Goal: Transaction & Acquisition: Purchase product/service

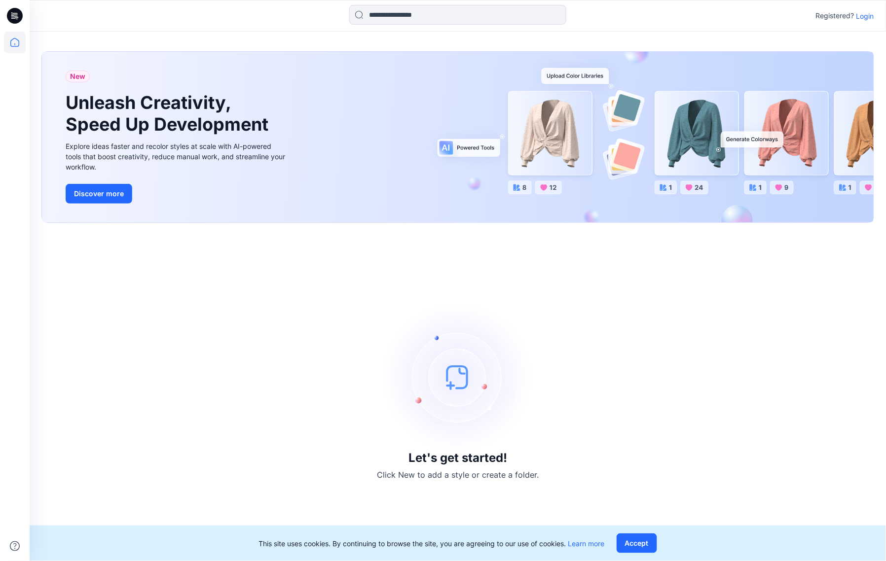
drag, startPoint x: 28, startPoint y: 388, endPoint x: 58, endPoint y: 399, distance: 32.0
click at [28, 388] on div at bounding box center [15, 280] width 30 height 561
click at [643, 542] on button "Accept" at bounding box center [637, 544] width 40 height 20
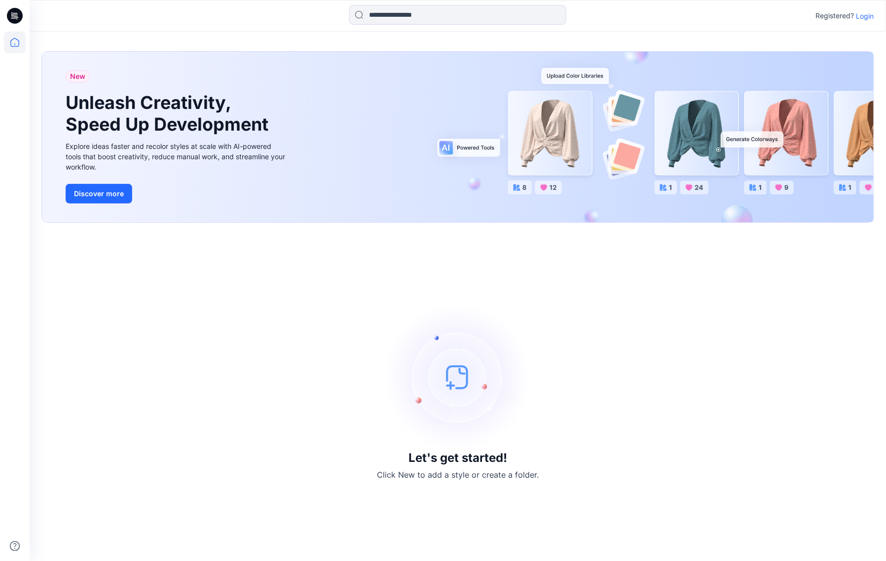
click at [864, 17] on p "Login" at bounding box center [865, 16] width 18 height 10
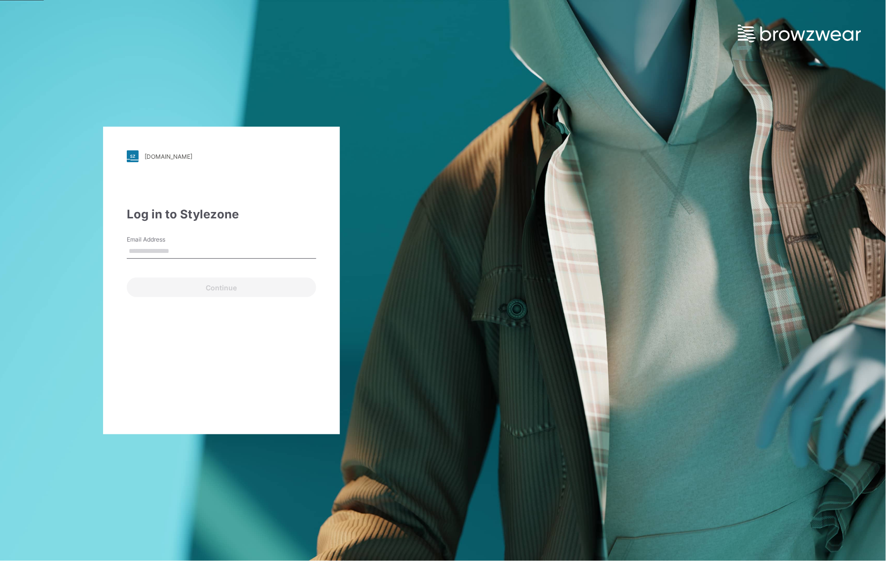
type input "**********"
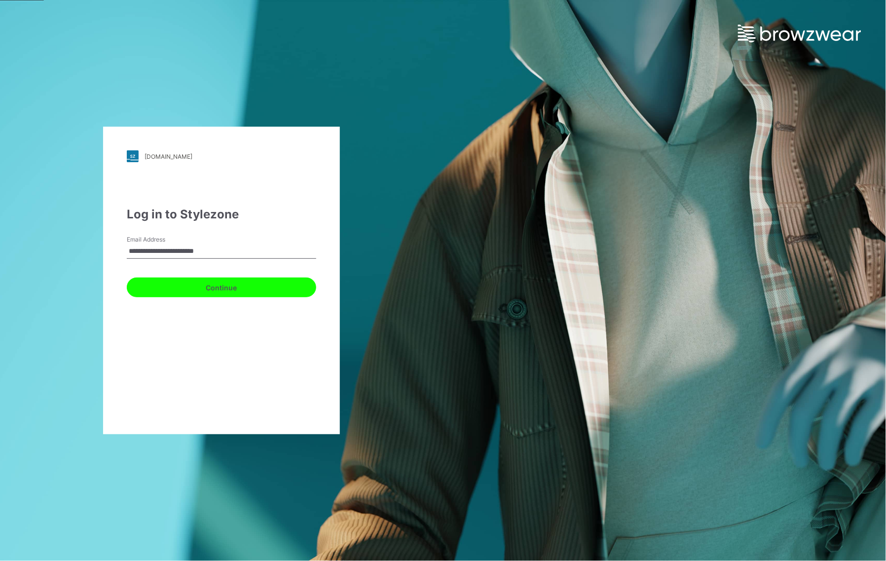
click at [209, 282] on button "Continue" at bounding box center [221, 288] width 189 height 20
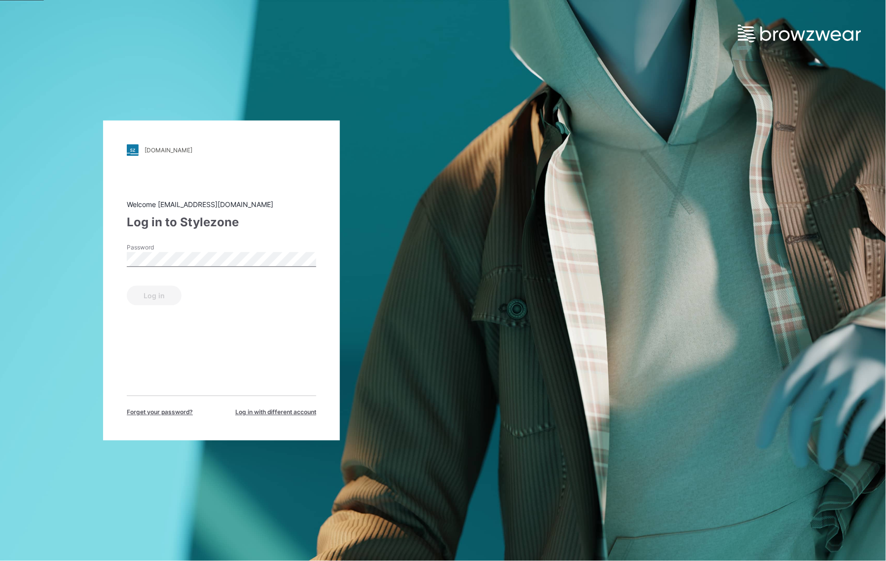
click at [185, 250] on label "Password" at bounding box center [161, 248] width 69 height 9
click at [132, 297] on button "Log in" at bounding box center [154, 296] width 55 height 20
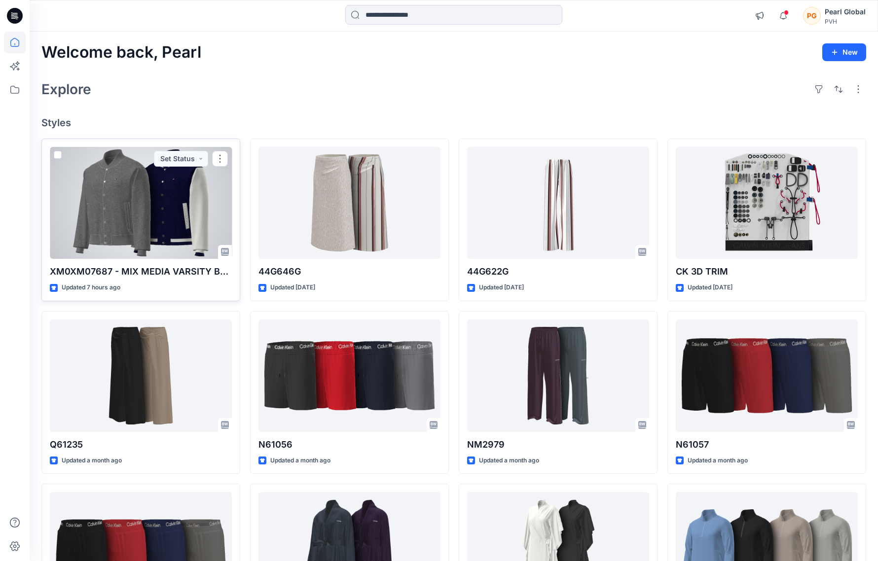
click at [162, 208] on div at bounding box center [141, 203] width 182 height 112
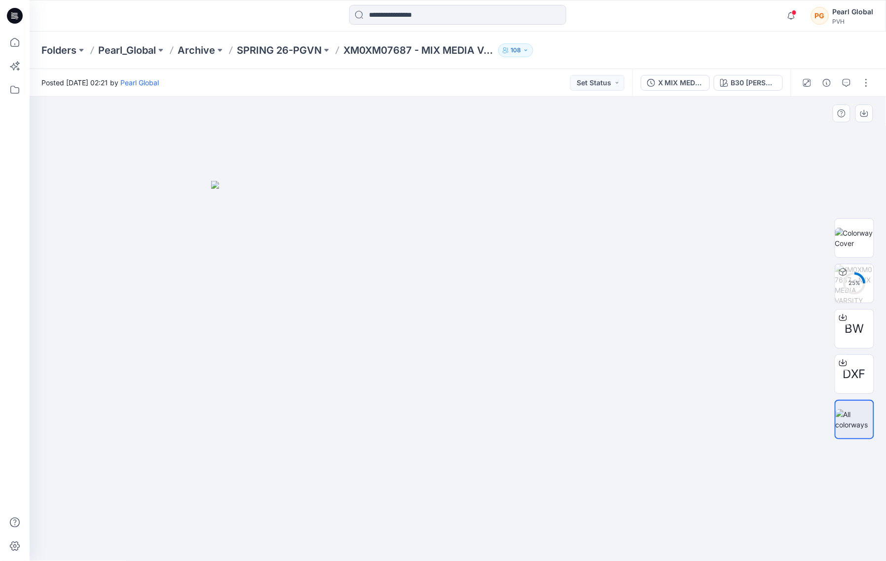
click at [85, 279] on div at bounding box center [458, 329] width 857 height 465
click at [70, 243] on div at bounding box center [458, 329] width 857 height 465
click at [860, 416] on img at bounding box center [854, 419] width 37 height 21
click at [860, 229] on img at bounding box center [854, 238] width 38 height 21
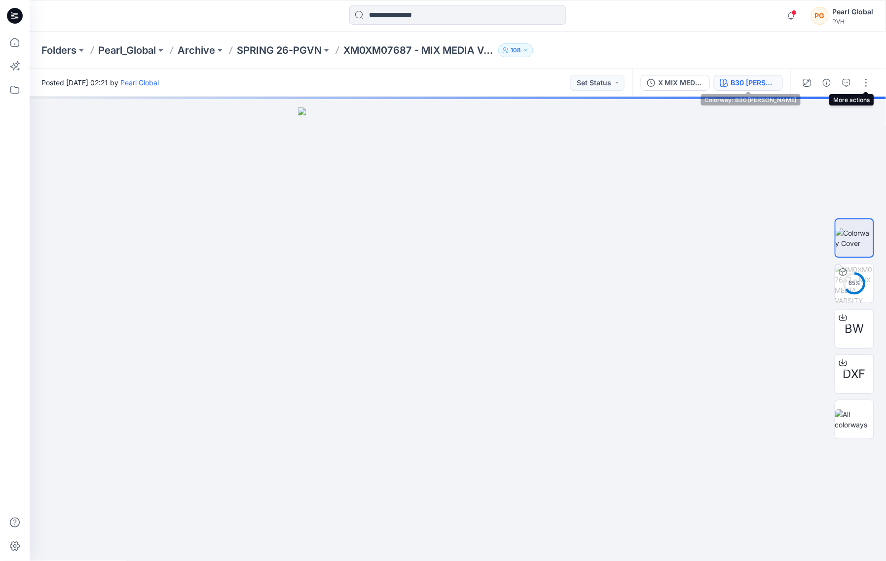
click at [768, 81] on div "B30 [PERSON_NAME]" at bounding box center [753, 82] width 45 height 11
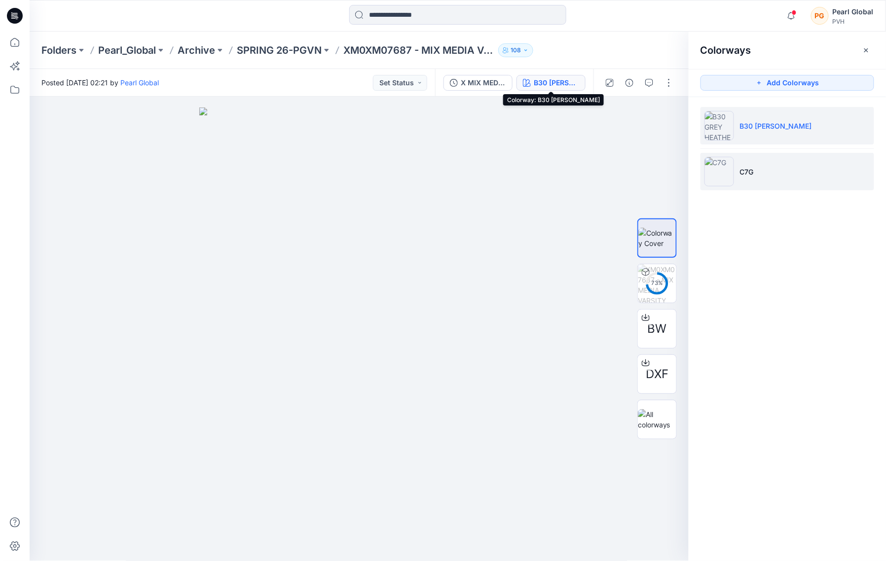
click at [714, 171] on img at bounding box center [719, 172] width 30 height 30
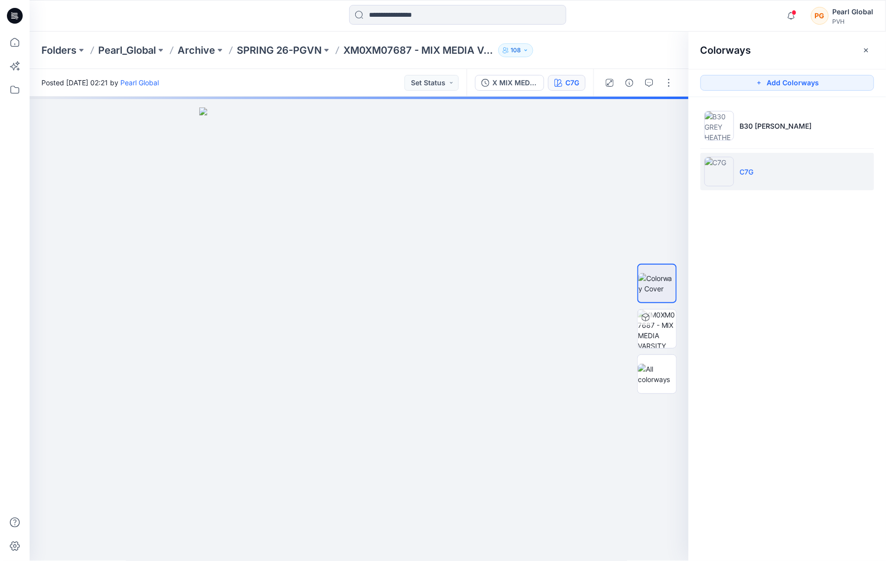
click at [717, 172] on img at bounding box center [719, 172] width 30 height 30
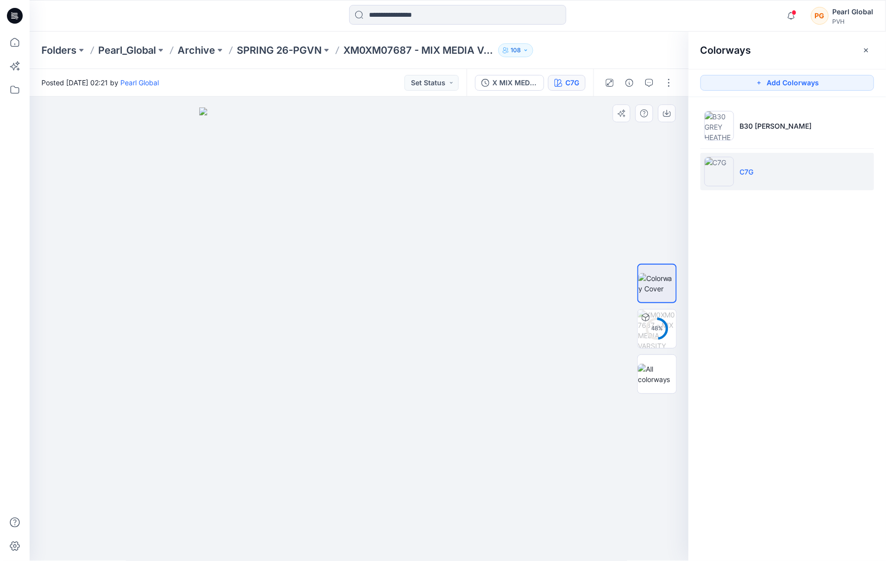
click at [111, 287] on div at bounding box center [360, 329] width 660 height 465
drag, startPoint x: 558, startPoint y: 373, endPoint x: 237, endPoint y: 374, distance: 321.2
click at [287, 364] on div at bounding box center [360, 329] width 660 height 465
